Goal: Download file/media

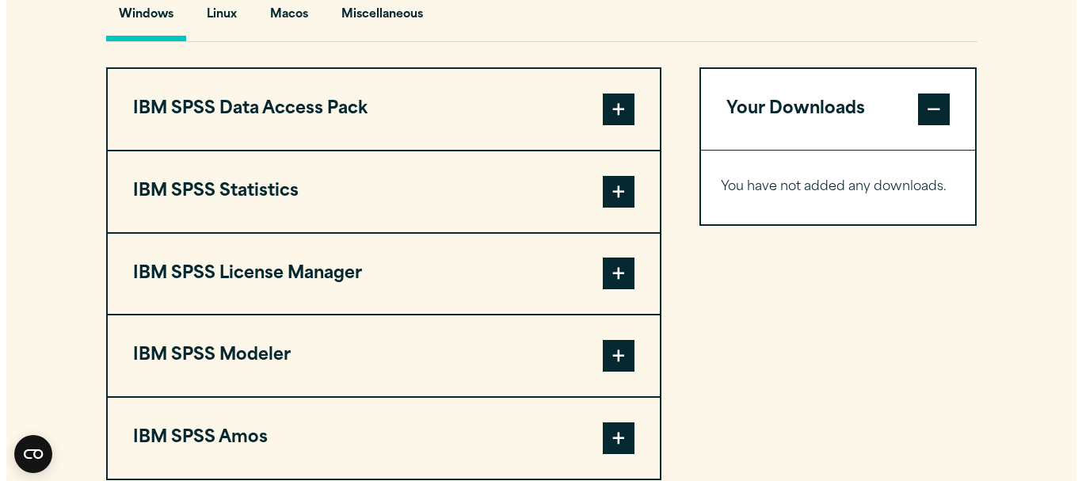
scroll to position [1188, 0]
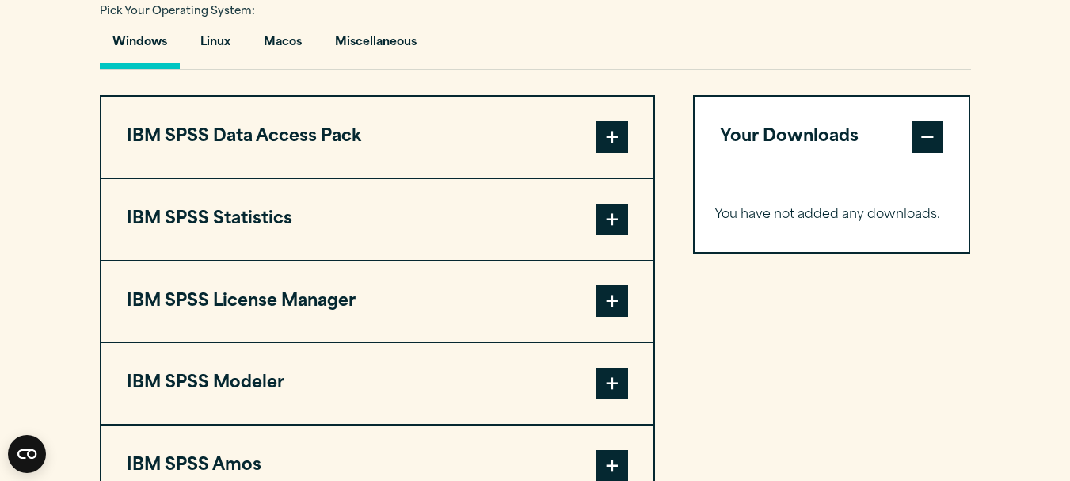
click at [612, 222] on span at bounding box center [613, 220] width 32 height 32
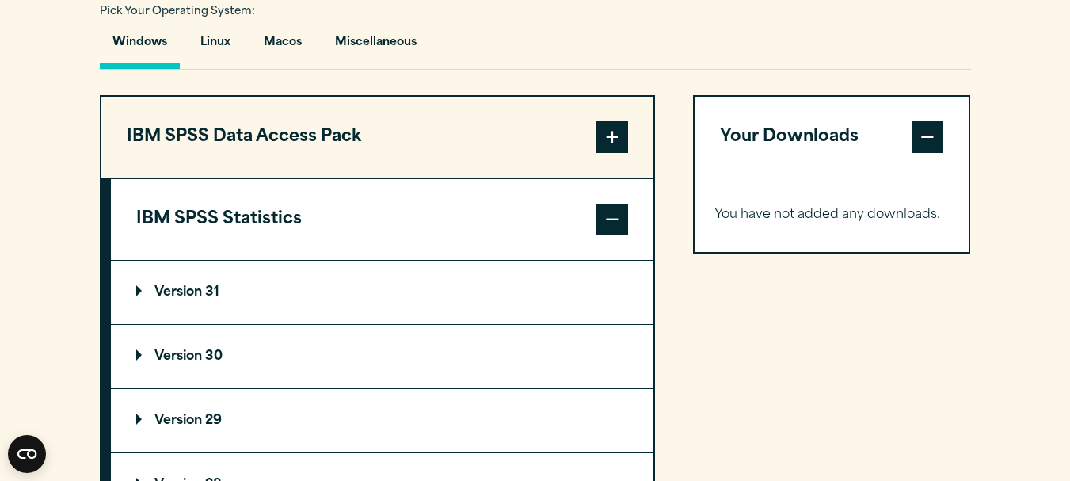
click at [190, 348] on summary "Version 30" at bounding box center [382, 356] width 543 height 63
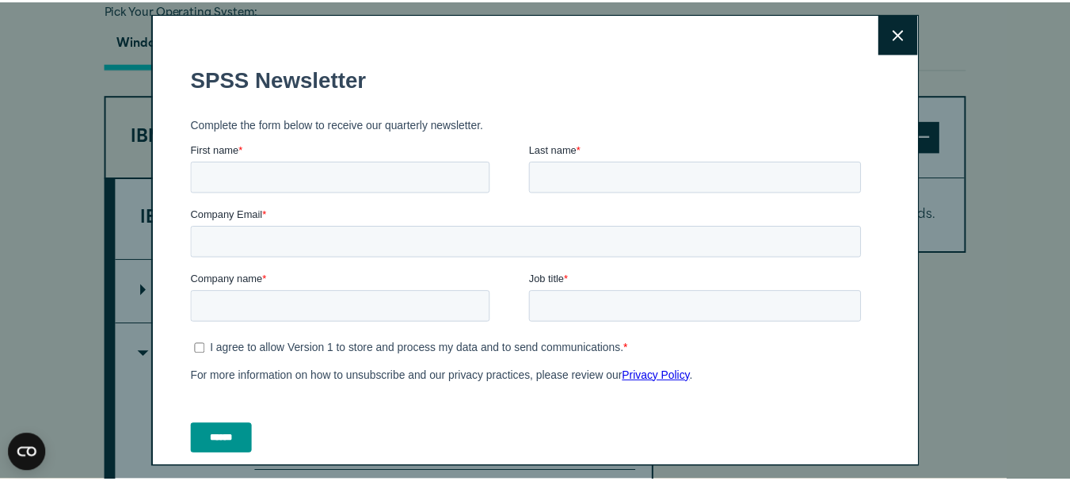
scroll to position [0, 0]
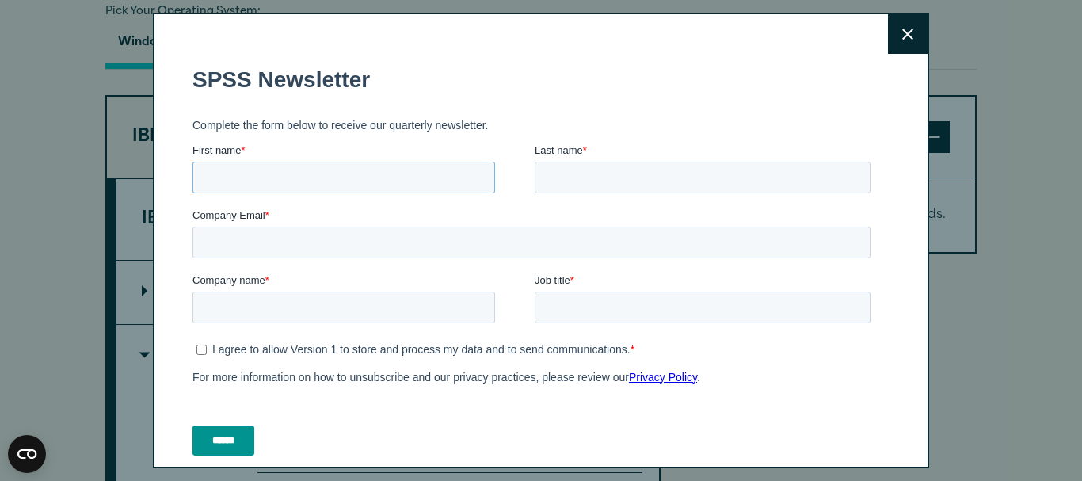
click at [265, 183] on input "First name *" at bounding box center [344, 178] width 303 height 32
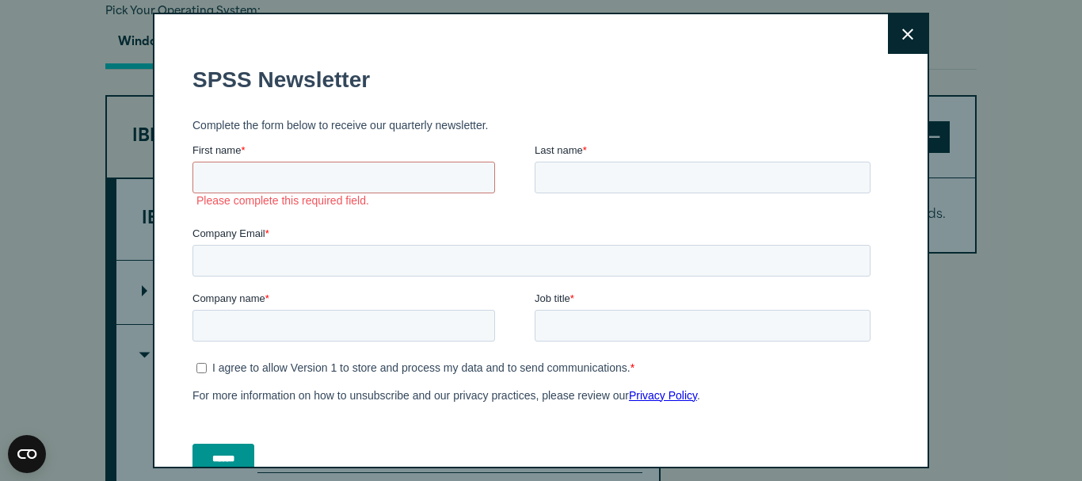
drag, startPoint x: 883, startPoint y: 41, endPoint x: 875, endPoint y: 47, distance: 10.3
click at [888, 44] on button "Close" at bounding box center [908, 34] width 40 height 40
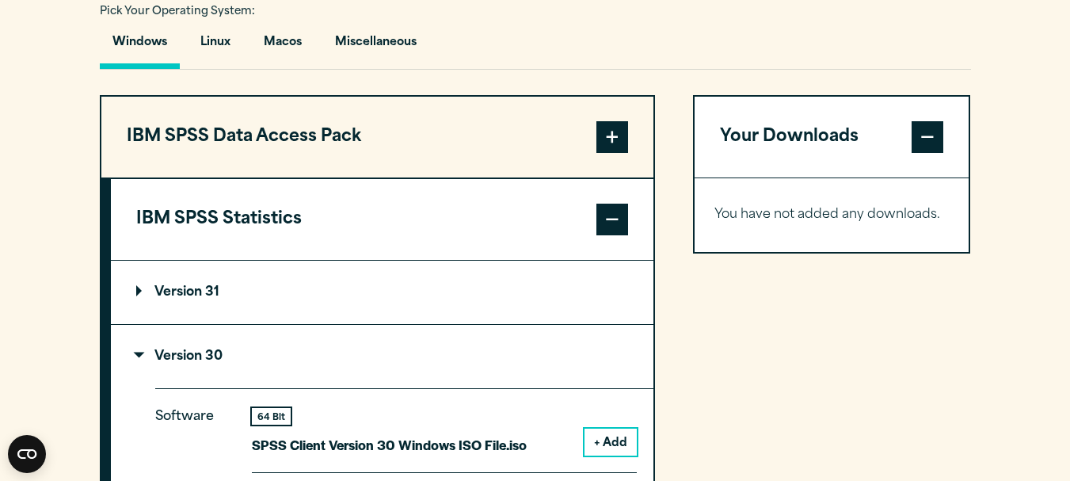
drag, startPoint x: 233, startPoint y: 361, endPoint x: 545, endPoint y: 315, distance: 315.6
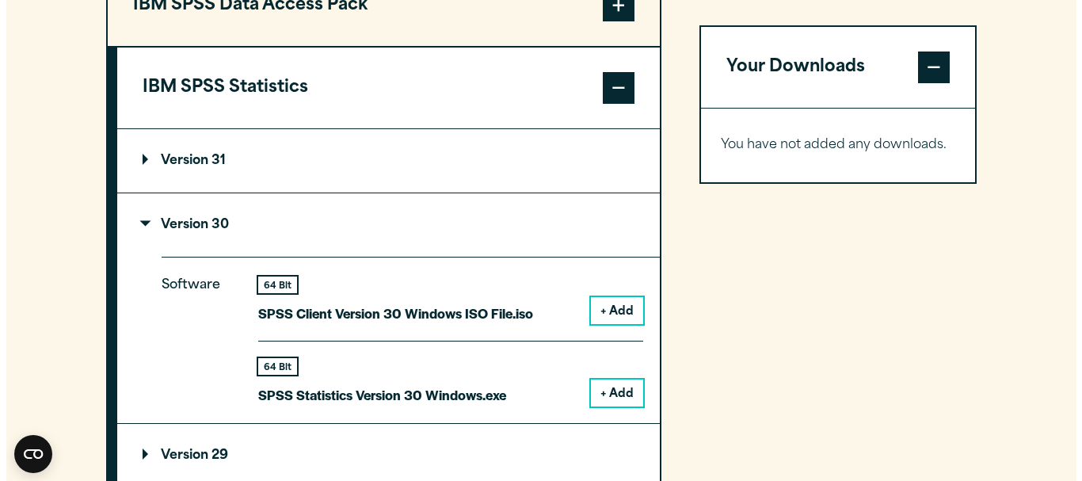
scroll to position [1347, 0]
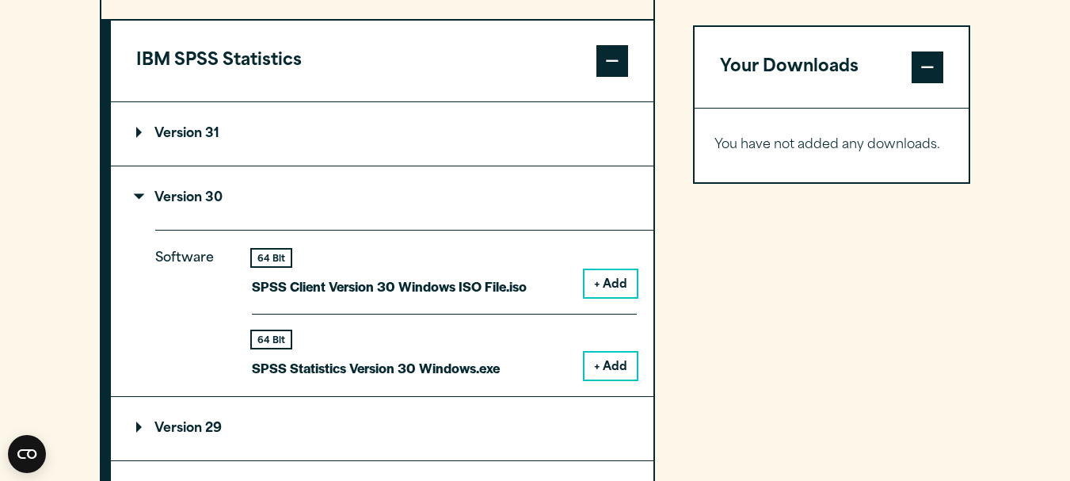
click at [612, 364] on button "+ Add" at bounding box center [611, 366] width 52 height 27
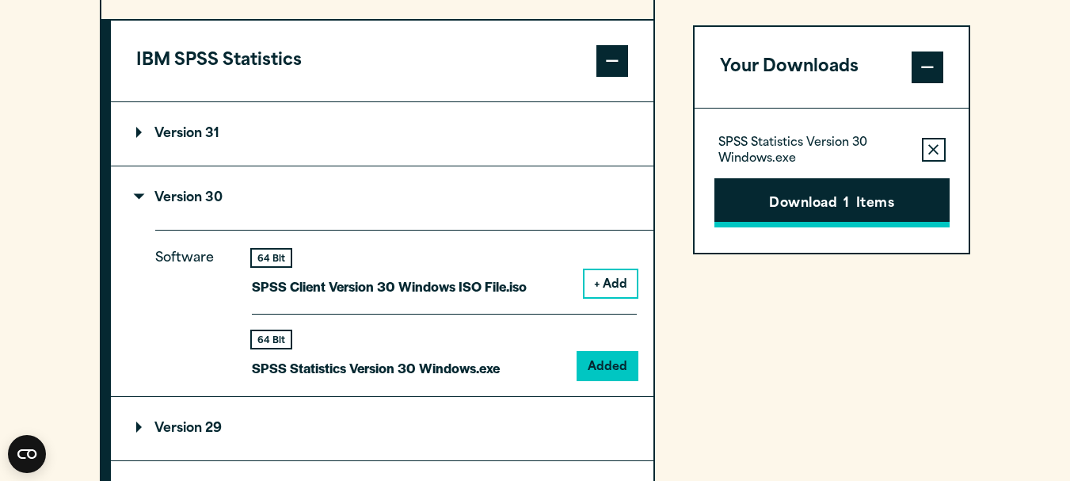
click at [813, 208] on button "Download 1 Items" at bounding box center [832, 202] width 235 height 49
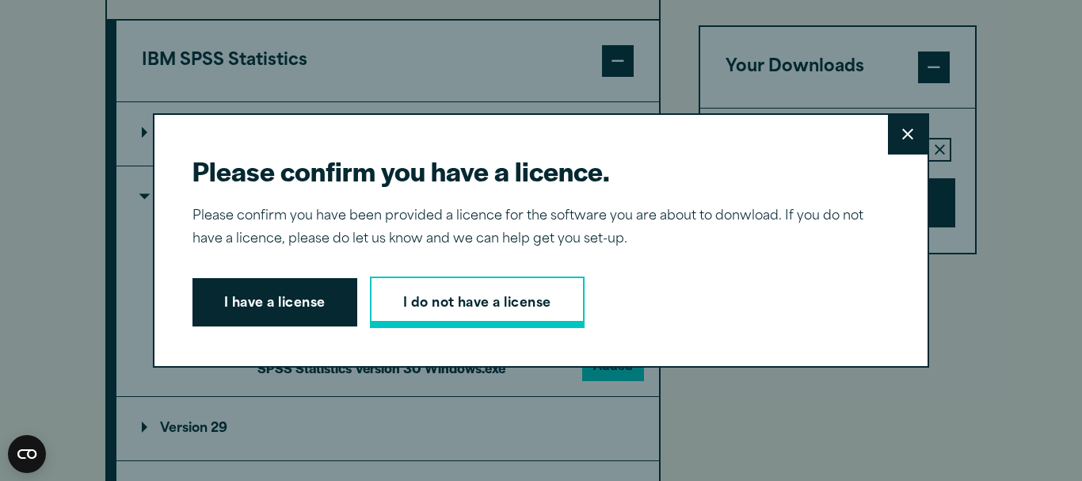
click at [414, 299] on link "I do not have a license" at bounding box center [477, 303] width 215 height 52
